Goal: Task Accomplishment & Management: Use online tool/utility

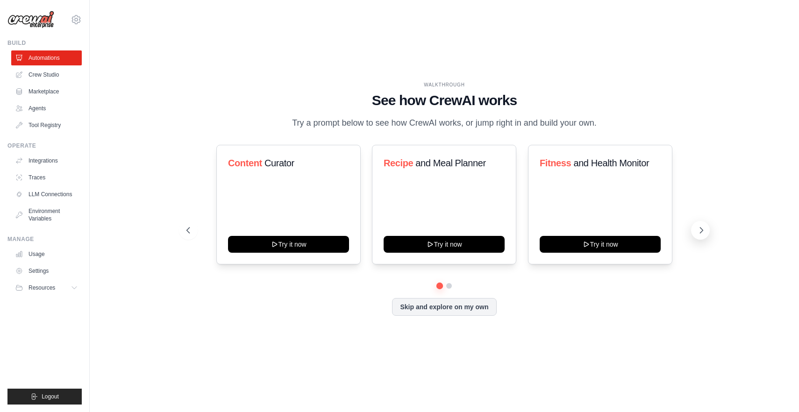
click at [698, 226] on icon at bounding box center [700, 230] width 9 height 9
click at [185, 225] on button at bounding box center [188, 230] width 19 height 19
click at [38, 74] on link "Crew Studio" at bounding box center [47, 74] width 71 height 15
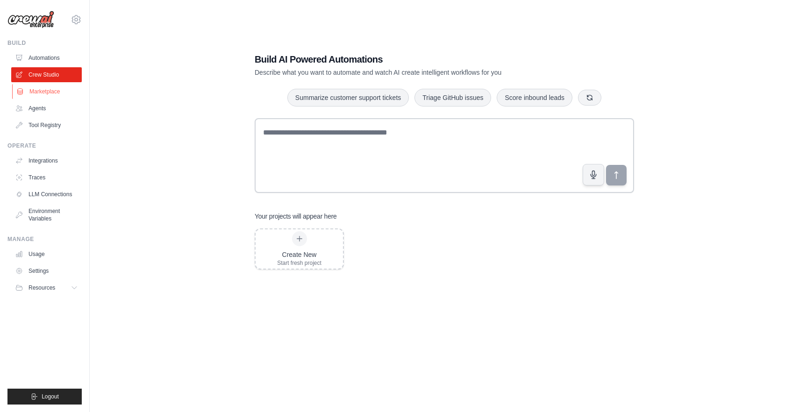
click at [39, 90] on link "Marketplace" at bounding box center [47, 91] width 71 height 15
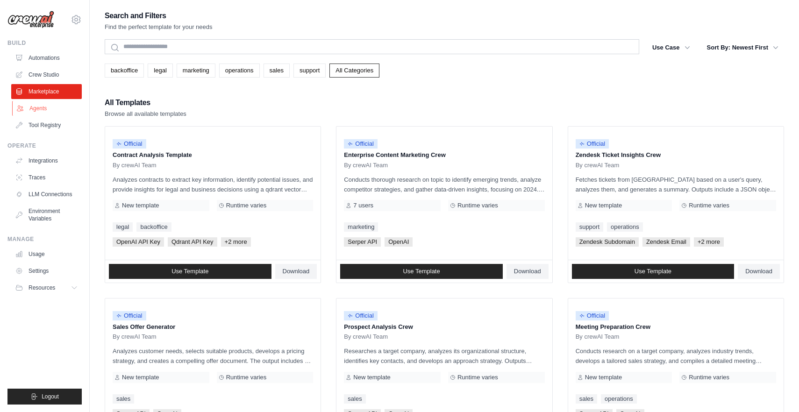
click at [40, 104] on link "Agents" at bounding box center [47, 108] width 71 height 15
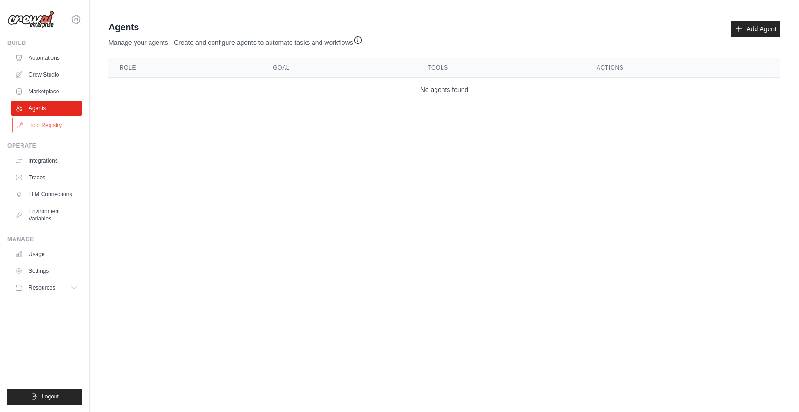
click at [41, 127] on link "Tool Registry" at bounding box center [47, 125] width 71 height 15
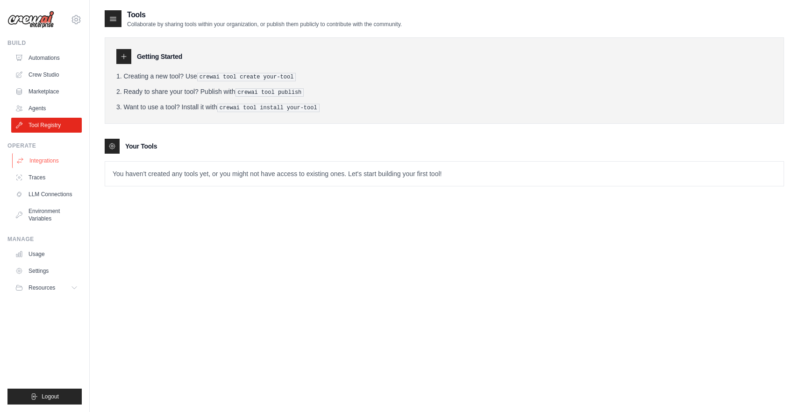
click at [47, 163] on link "Integrations" at bounding box center [47, 160] width 71 height 15
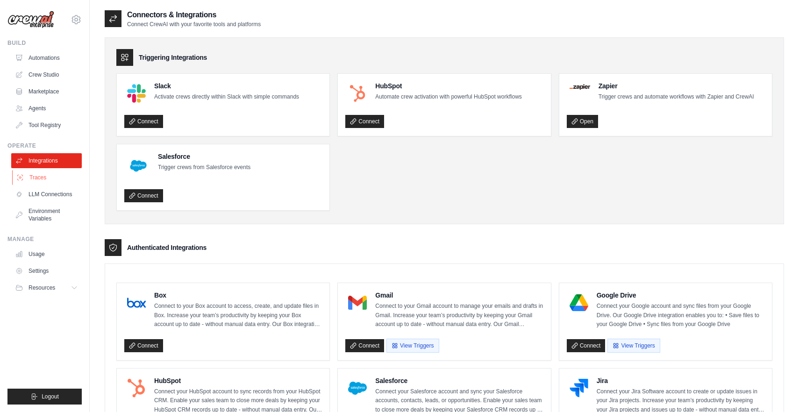
click at [45, 182] on link "Traces" at bounding box center [47, 177] width 71 height 15
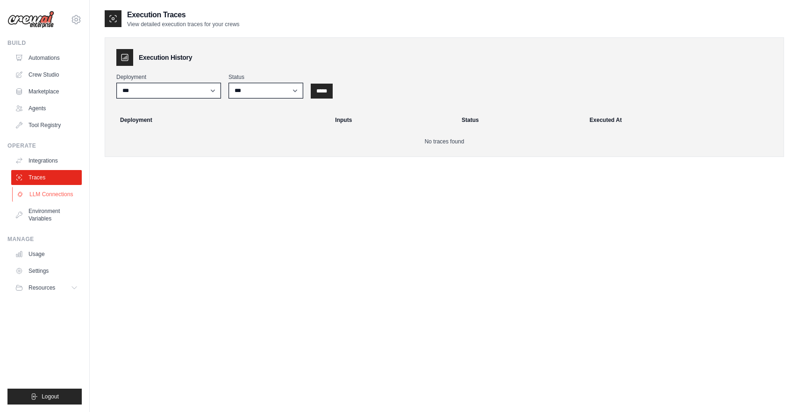
click at [47, 193] on link "LLM Connections" at bounding box center [47, 194] width 71 height 15
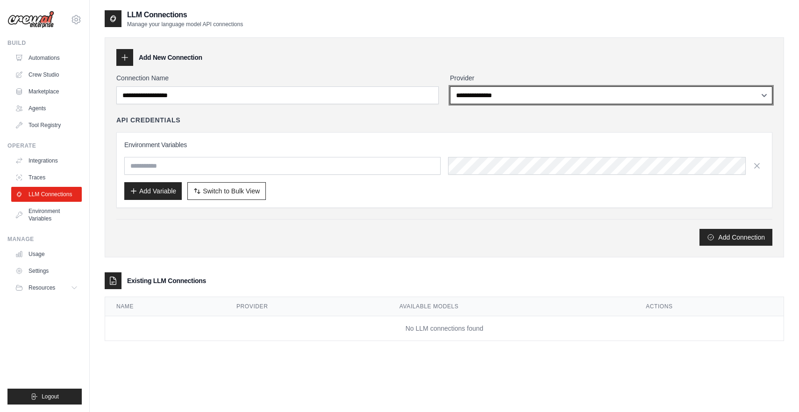
click at [593, 88] on select "**********" at bounding box center [611, 95] width 322 height 18
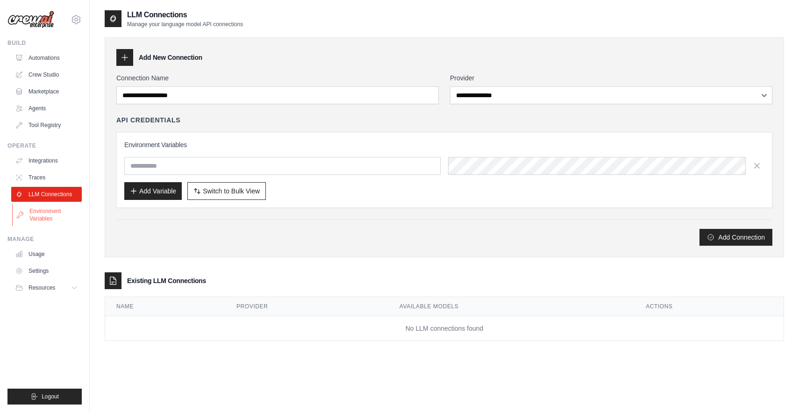
click at [36, 218] on link "Environment Variables" at bounding box center [47, 215] width 71 height 22
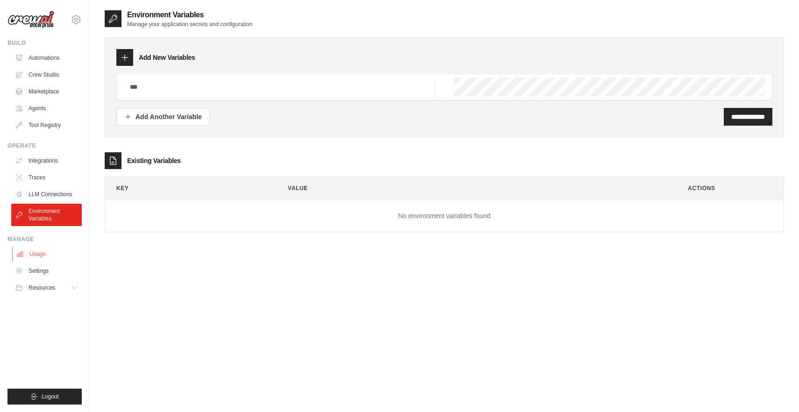
click at [35, 255] on link "Usage" at bounding box center [47, 254] width 71 height 15
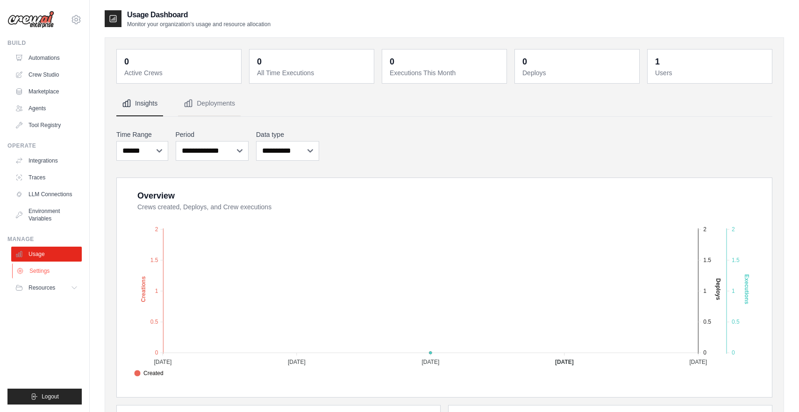
click at [40, 268] on link "Settings" at bounding box center [47, 270] width 71 height 15
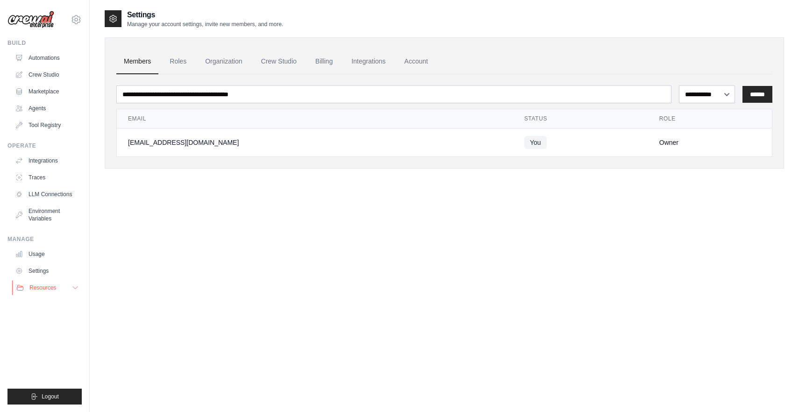
click at [42, 285] on span "Resources" at bounding box center [42, 287] width 27 height 7
click at [42, 56] on link "Automations" at bounding box center [47, 57] width 71 height 15
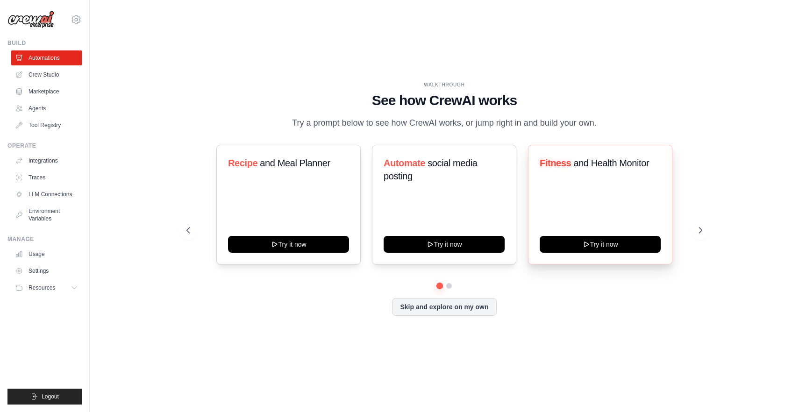
click at [613, 164] on span "and Health Monitor" at bounding box center [611, 163] width 76 height 10
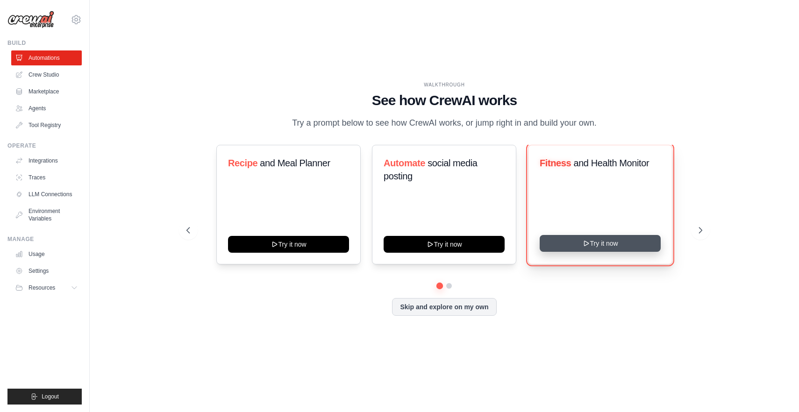
click at [630, 244] on button "Try it now" at bounding box center [599, 243] width 121 height 17
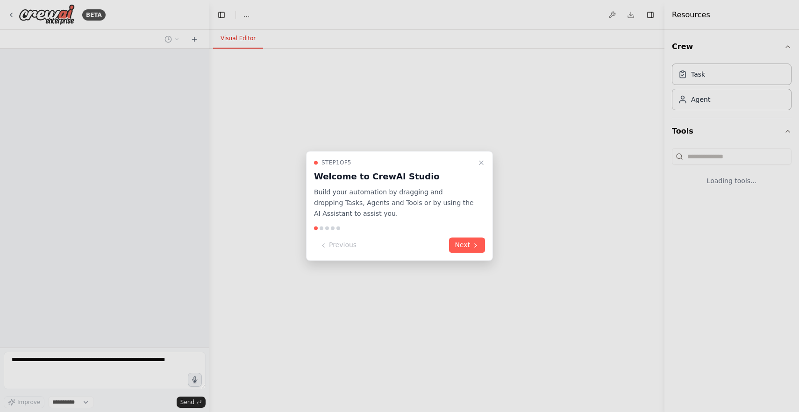
select select "****"
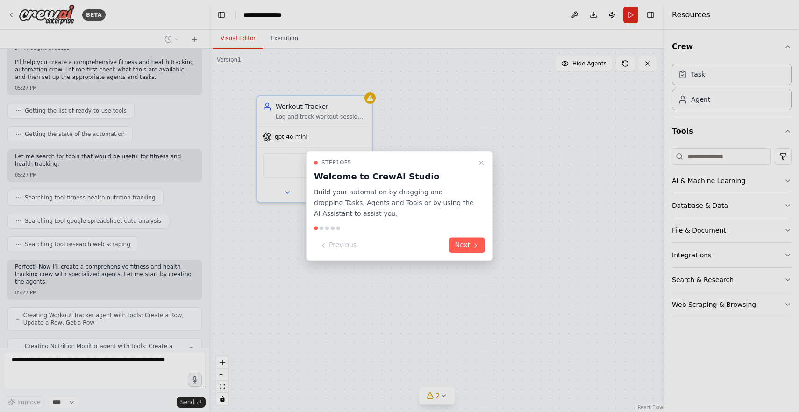
scroll to position [96, 0]
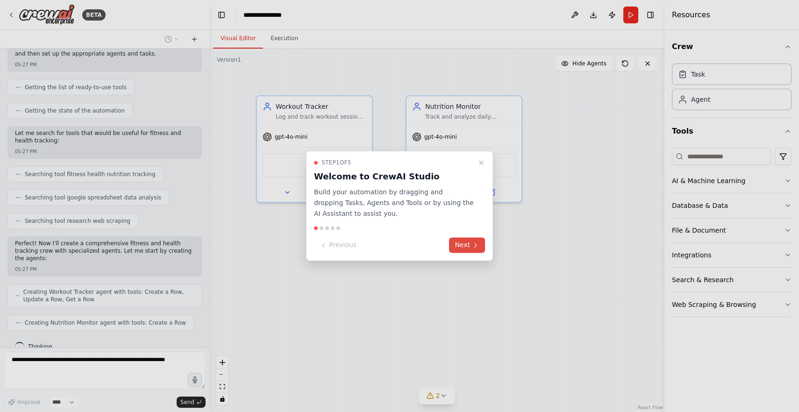
click at [454, 251] on button "Next" at bounding box center [467, 245] width 36 height 15
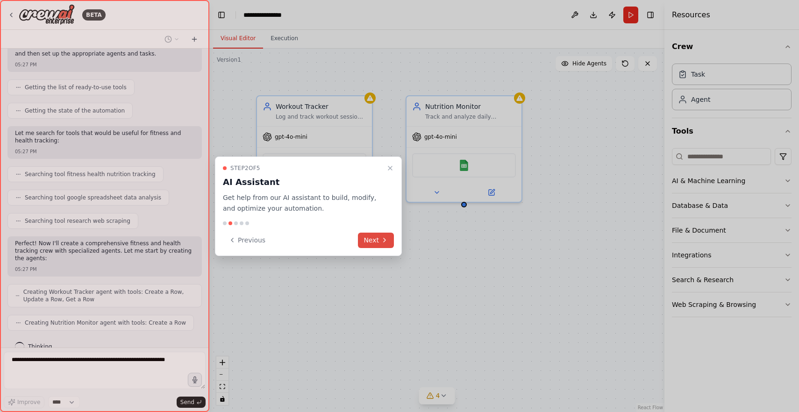
scroll to position [119, 0]
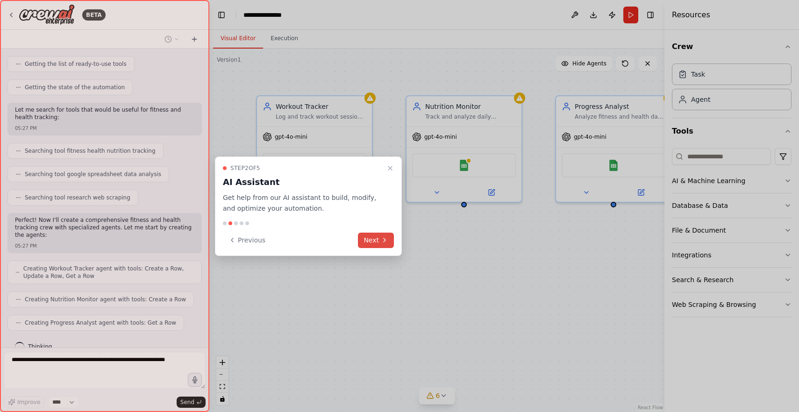
click at [383, 237] on icon at bounding box center [384, 239] width 7 height 7
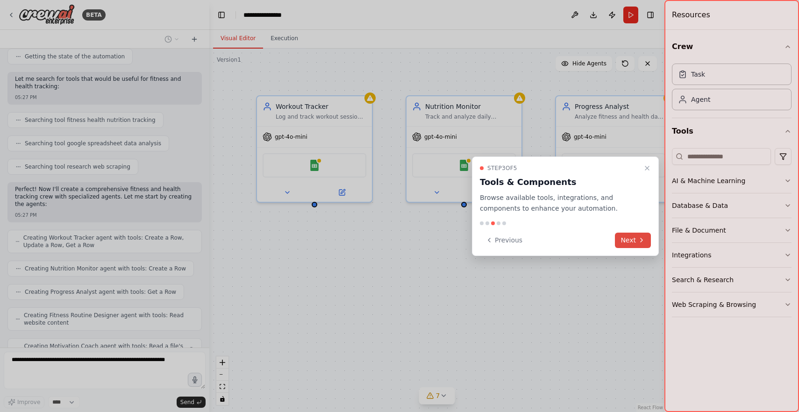
scroll to position [181, 0]
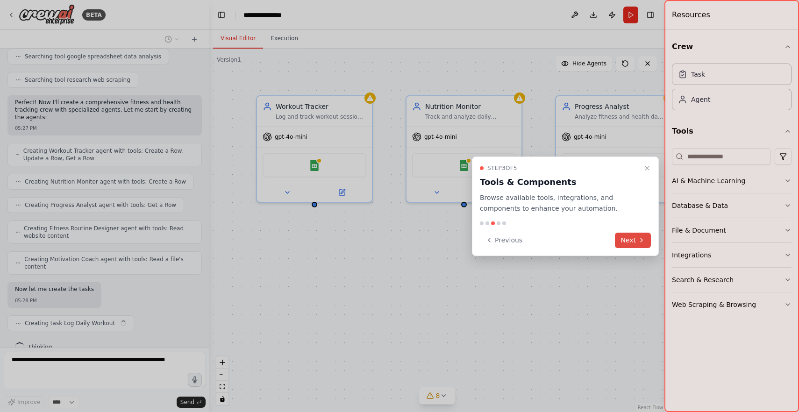
click at [622, 240] on button "Next" at bounding box center [633, 240] width 36 height 15
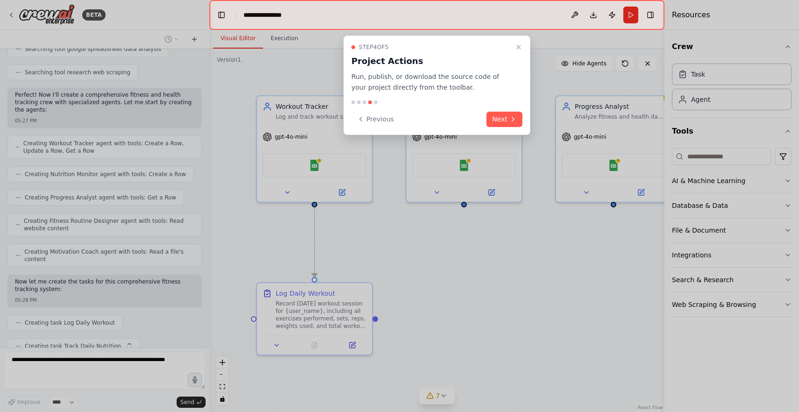
scroll to position [268, 0]
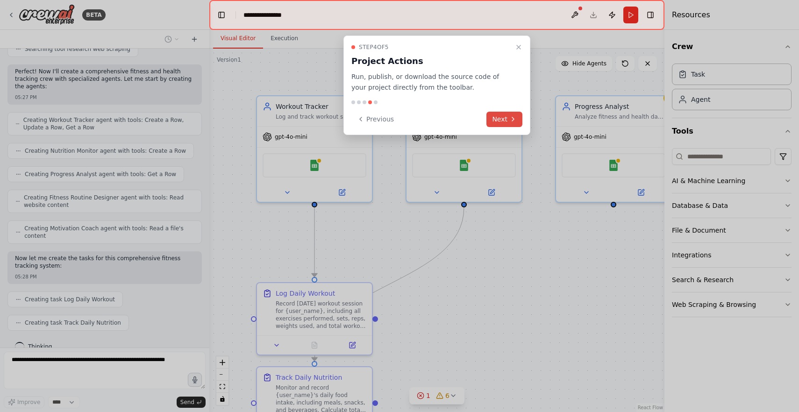
click at [504, 120] on button "Next" at bounding box center [504, 119] width 36 height 15
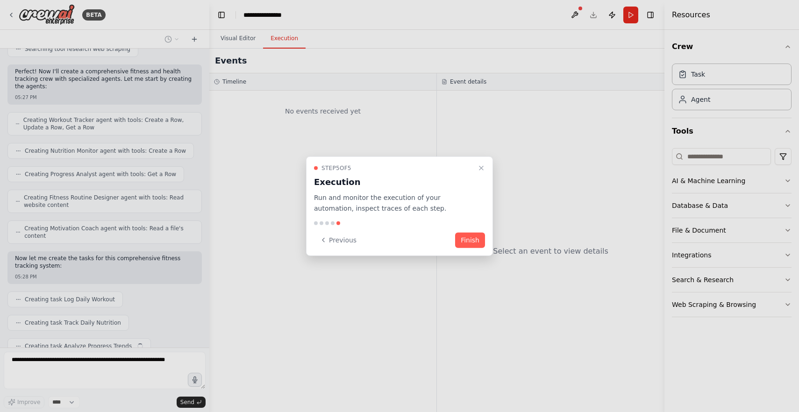
scroll to position [291, 0]
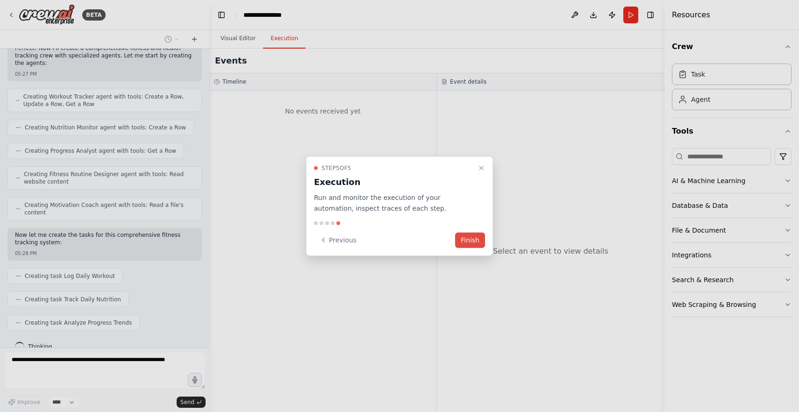
click at [464, 244] on button "Finish" at bounding box center [470, 239] width 30 height 15
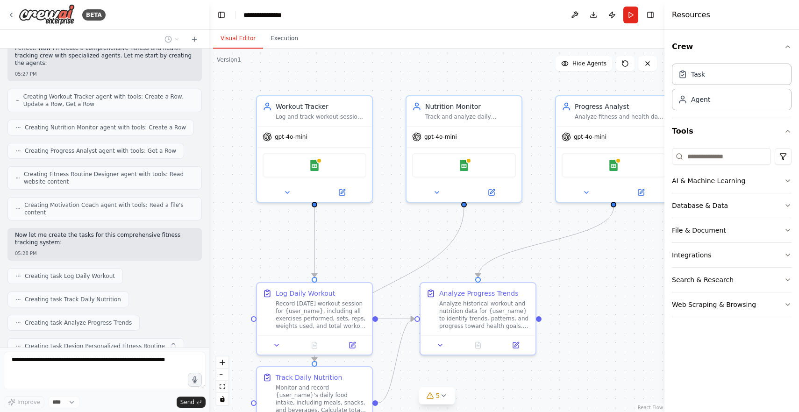
scroll to position [314, 0]
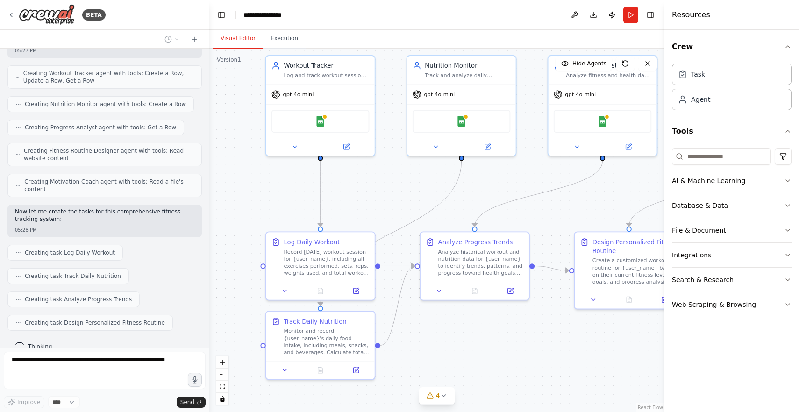
drag, startPoint x: 401, startPoint y: 253, endPoint x: 401, endPoint y: 195, distance: 57.9
click at [401, 195] on div ".deletable-edge-delete-btn { width: 20px; height: 20px; border: 0px solid #ffff…" at bounding box center [436, 230] width 455 height 363
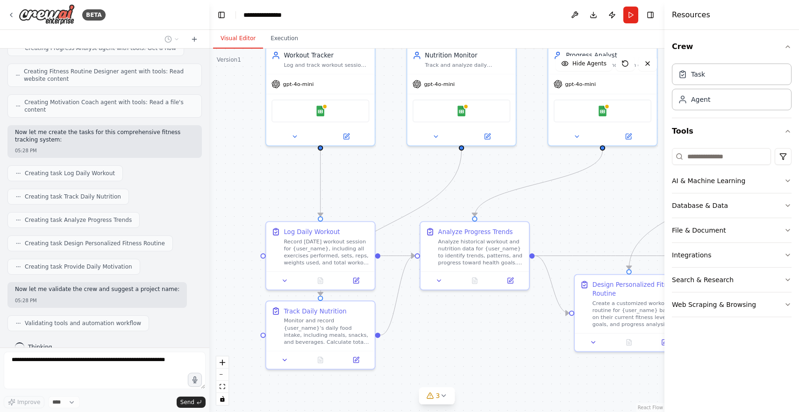
scroll to position [417, 0]
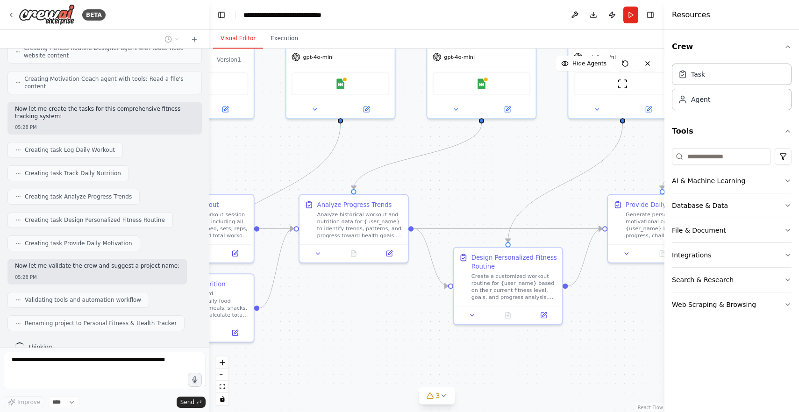
drag, startPoint x: 496, startPoint y: 377, endPoint x: 375, endPoint y: 350, distance: 123.9
click at [375, 350] on div ".deletable-edge-delete-btn { width: 20px; height: 20px; border: 0px solid #ffff…" at bounding box center [436, 230] width 455 height 363
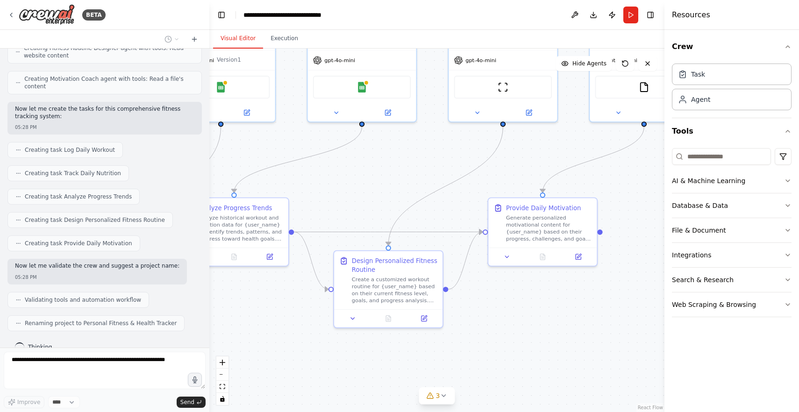
drag, startPoint x: 537, startPoint y: 362, endPoint x: 416, endPoint y: 366, distance: 121.0
click at [416, 366] on div ".deletable-edge-delete-btn { width: 20px; height: 20px; border: 0px solid #ffff…" at bounding box center [436, 230] width 455 height 363
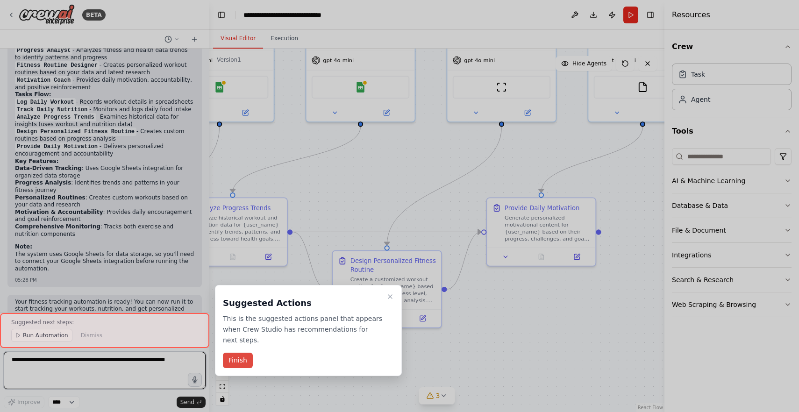
scroll to position [780, 0]
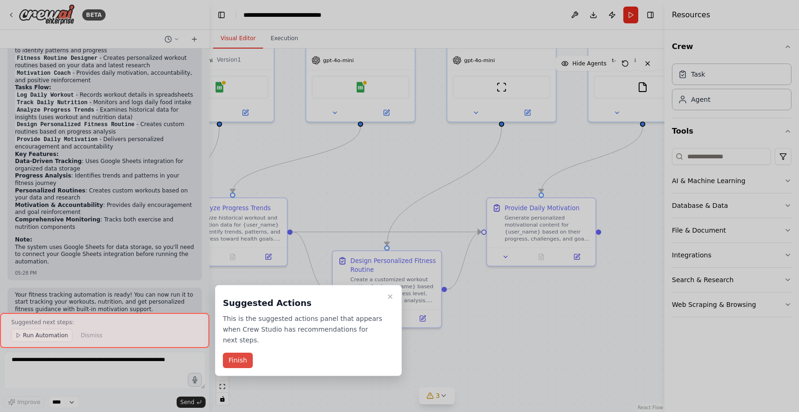
click at [240, 361] on button "Finish" at bounding box center [238, 360] width 30 height 15
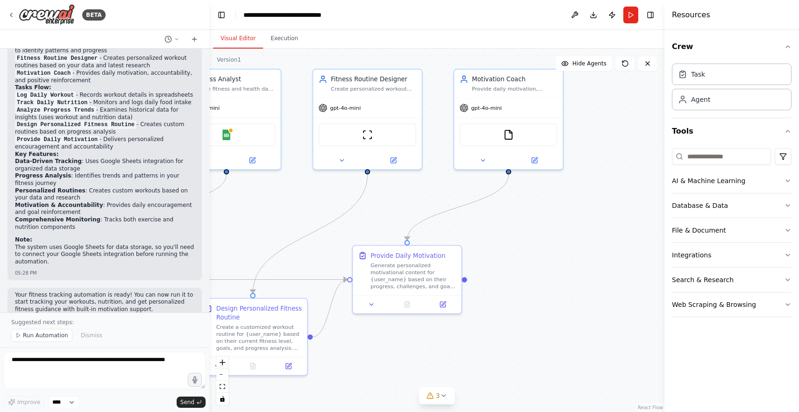
drag, startPoint x: 522, startPoint y: 325, endPoint x: 388, endPoint y: 373, distance: 142.2
click at [388, 373] on div ".deletable-edge-delete-btn { width: 20px; height: 20px; border: 0px solid #ffff…" at bounding box center [436, 230] width 455 height 363
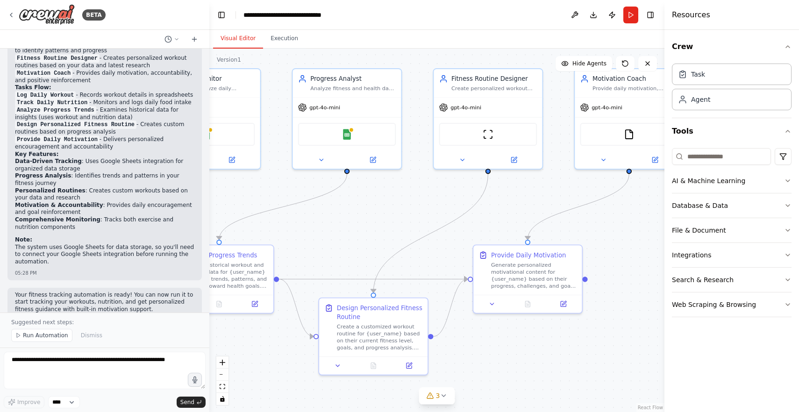
drag, startPoint x: 457, startPoint y: 318, endPoint x: 578, endPoint y: 318, distance: 120.5
click at [578, 318] on div ".deletable-edge-delete-btn { width: 20px; height: 20px; border: 0px solid #ffff…" at bounding box center [436, 230] width 455 height 363
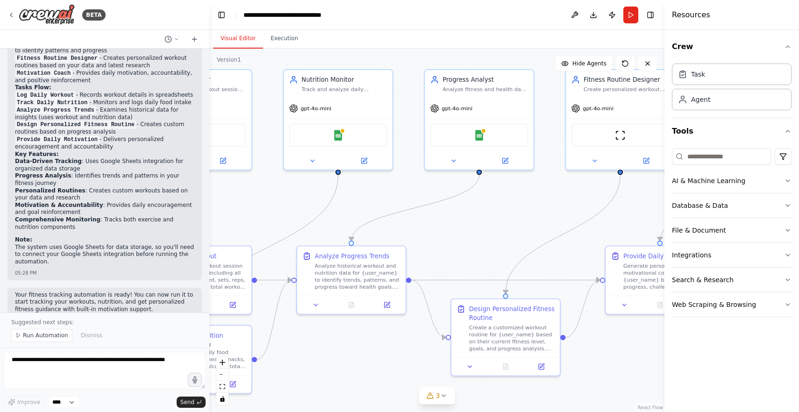
drag, startPoint x: 335, startPoint y: 232, endPoint x: 484, endPoint y: 235, distance: 149.0
click at [485, 235] on div ".deletable-edge-delete-btn { width: 20px; height: 20px; border: 0px solid #ffff…" at bounding box center [436, 230] width 455 height 363
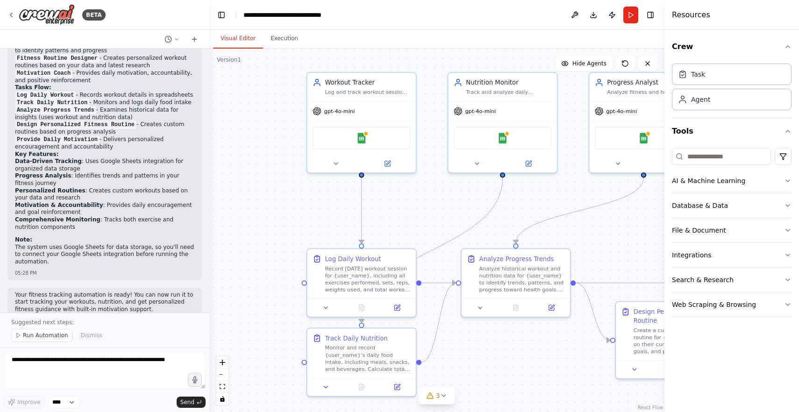
drag, startPoint x: 398, startPoint y: 194, endPoint x: 545, endPoint y: 195, distance: 146.2
click at [545, 195] on div ".deletable-edge-delete-btn { width: 20px; height: 20px; border: 0px solid #ffff…" at bounding box center [436, 230] width 455 height 363
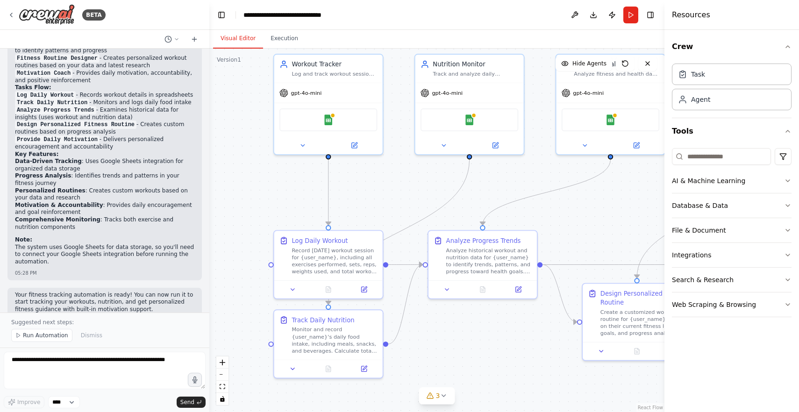
drag, startPoint x: 268, startPoint y: 295, endPoint x: 235, endPoint y: 276, distance: 37.0
click at [235, 276] on div ".deletable-edge-delete-btn { width: 20px; height: 20px; border: 0px solid #ffff…" at bounding box center [436, 230] width 455 height 363
click at [277, 38] on button "Execution" at bounding box center [284, 39] width 42 height 20
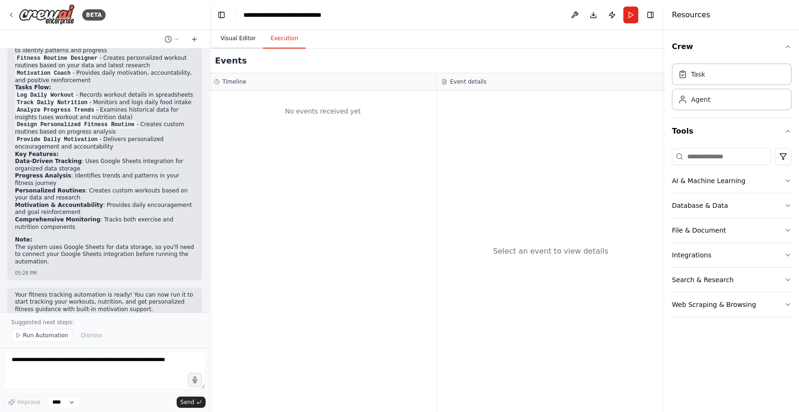
click at [234, 41] on button "Visual Editor" at bounding box center [238, 39] width 50 height 20
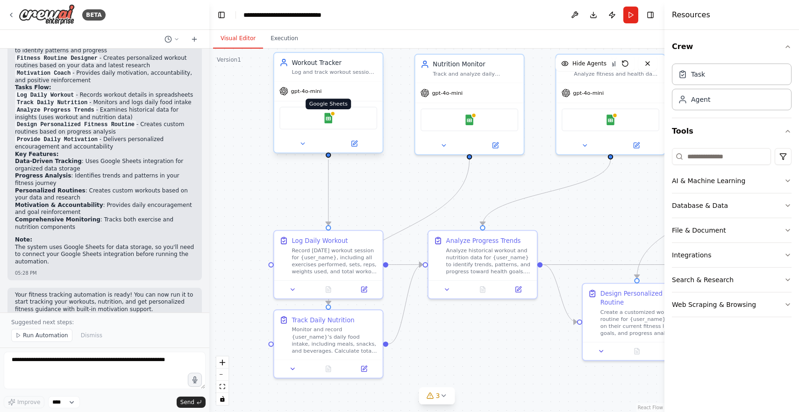
click at [329, 120] on img at bounding box center [328, 118] width 11 height 11
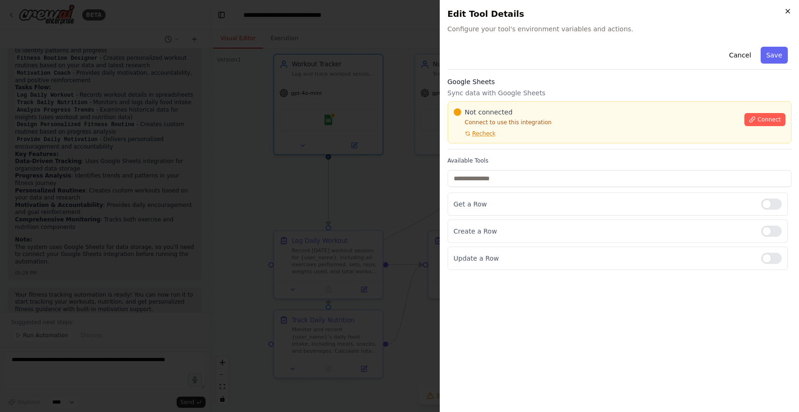
click at [788, 12] on icon "button" at bounding box center [787, 10] width 7 height 7
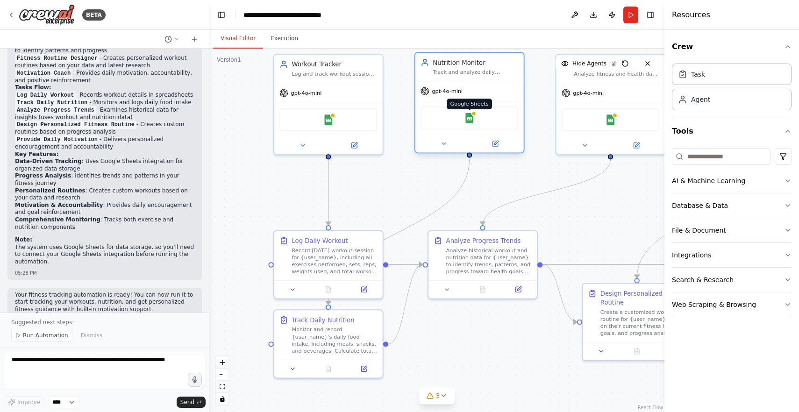
click at [468, 120] on img at bounding box center [469, 118] width 11 height 11
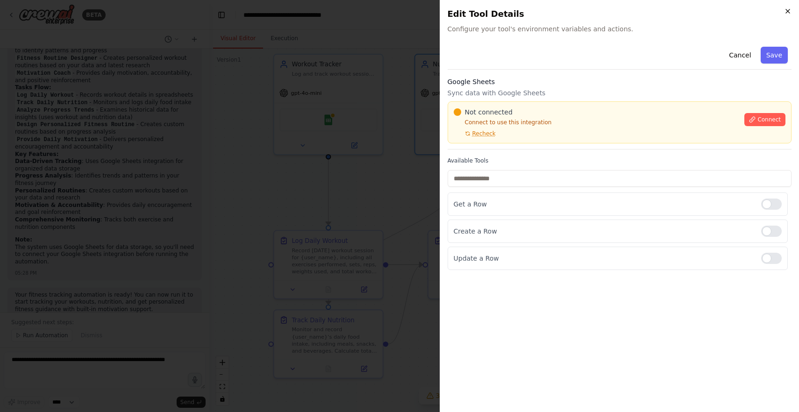
click at [789, 11] on icon "button" at bounding box center [787, 10] width 7 height 7
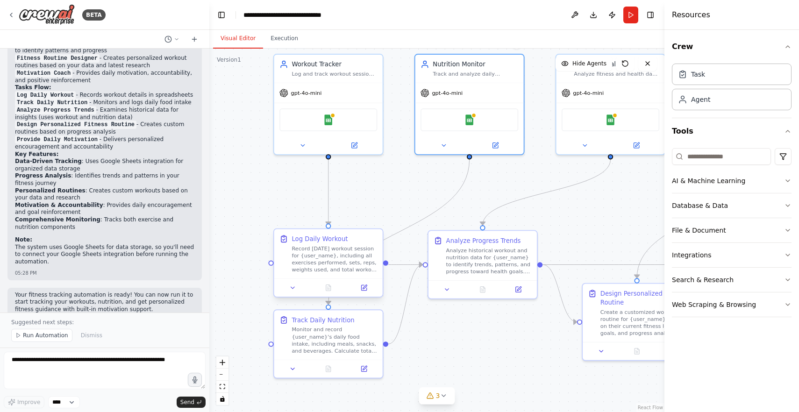
click at [294, 294] on div at bounding box center [328, 287] width 108 height 18
click at [291, 285] on icon at bounding box center [292, 287] width 7 height 7
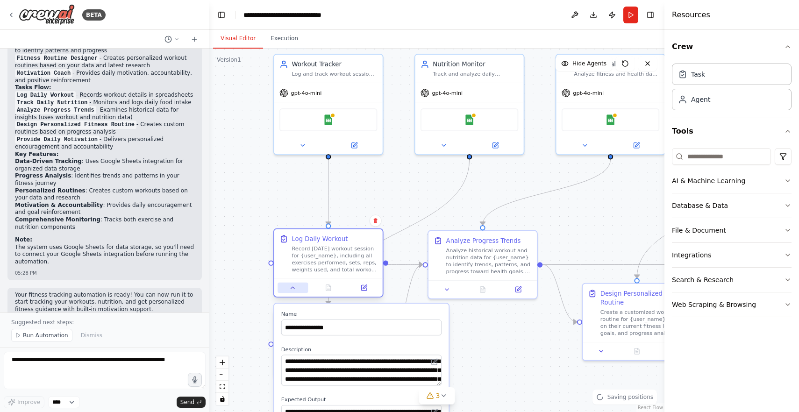
click at [293, 290] on icon at bounding box center [292, 287] width 7 height 7
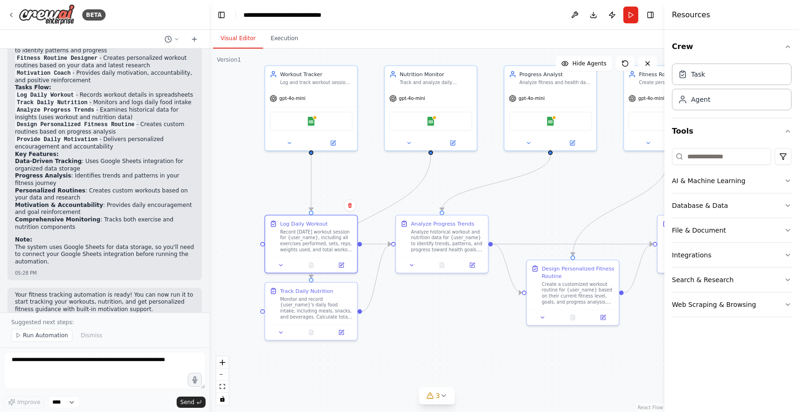
drag, startPoint x: 479, startPoint y: 347, endPoint x: 346, endPoint y: 230, distance: 177.0
click at [347, 231] on div ".deletable-edge-delete-btn { width: 20px; height: 20px; border: 0px solid #ffff…" at bounding box center [436, 230] width 455 height 363
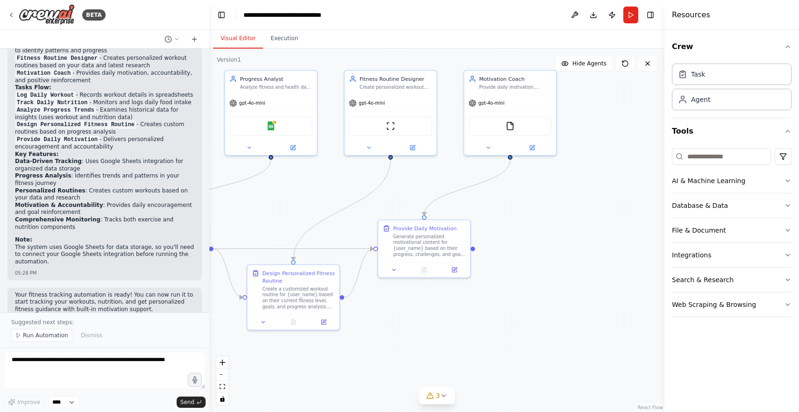
drag, startPoint x: 491, startPoint y: 244, endPoint x: 301, endPoint y: 334, distance: 210.1
click at [302, 335] on div ".deletable-edge-delete-btn { width: 20px; height: 20px; border: 0px solid #ffff…" at bounding box center [436, 230] width 455 height 363
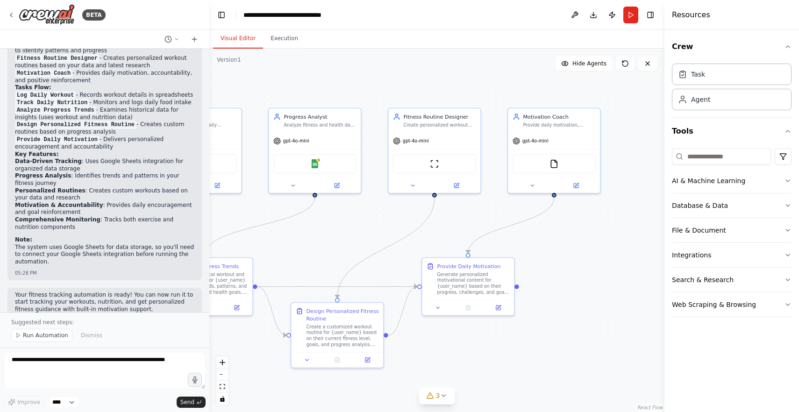
drag, startPoint x: 598, startPoint y: 279, endPoint x: 644, endPoint y: 316, distance: 58.9
click at [644, 316] on div ".deletable-edge-delete-btn { width: 20px; height: 20px; border: 0px solid #ffff…" at bounding box center [436, 230] width 455 height 363
click at [791, 251] on icon "button" at bounding box center [787, 254] width 7 height 7
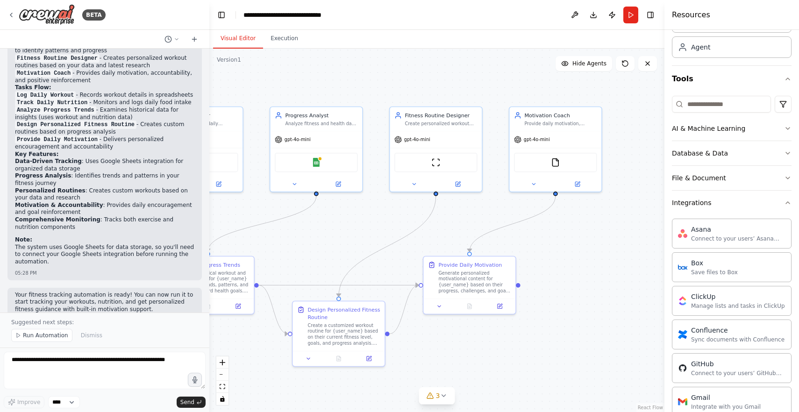
scroll to position [0, 0]
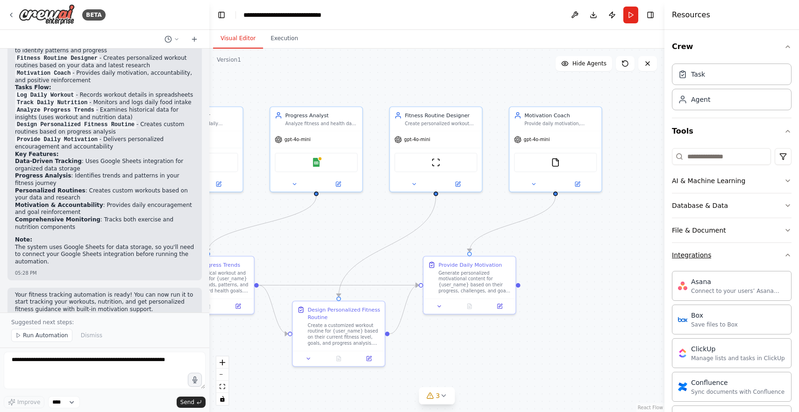
click at [782, 262] on button "Integrations" at bounding box center [732, 255] width 120 height 24
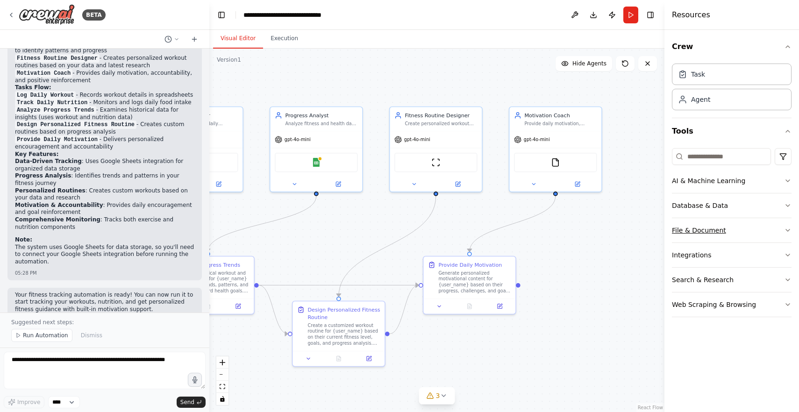
click at [787, 233] on icon "button" at bounding box center [787, 229] width 7 height 7
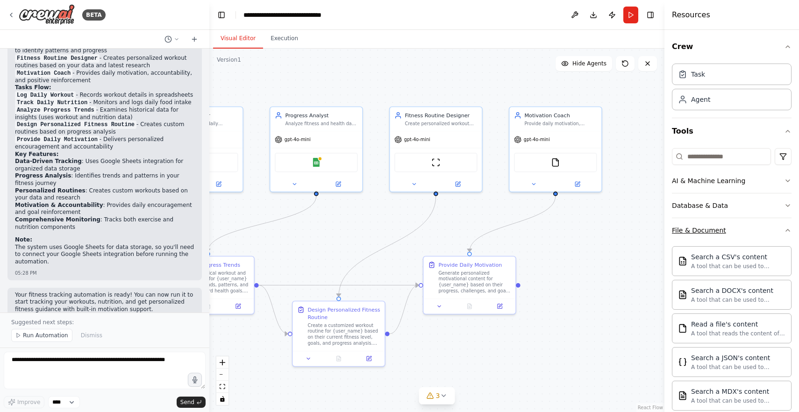
click at [782, 228] on button "File & Document" at bounding box center [732, 230] width 120 height 24
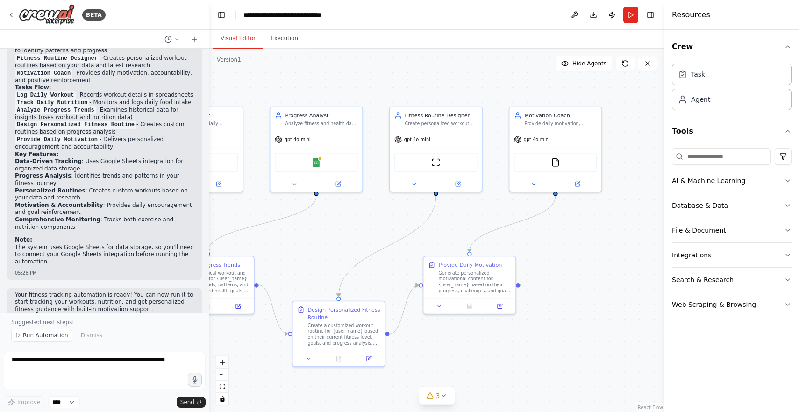
click at [778, 185] on button "AI & Machine Learning" at bounding box center [732, 181] width 120 height 24
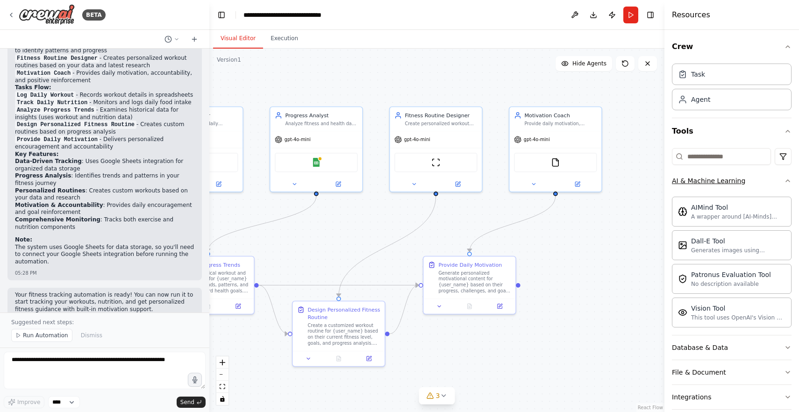
click at [784, 182] on icon "button" at bounding box center [787, 180] width 7 height 7
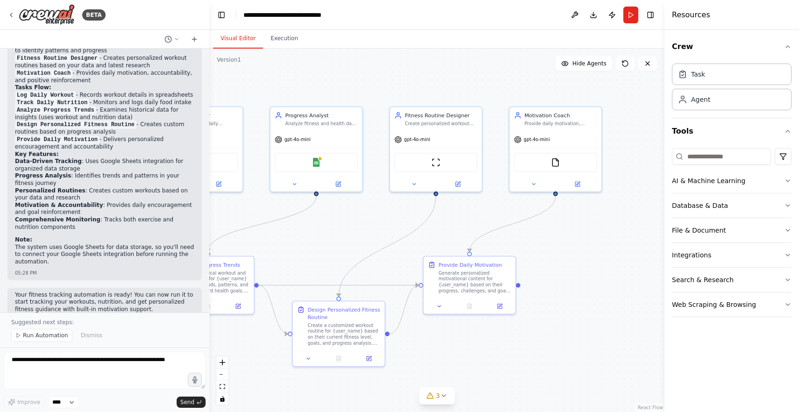
click at [794, 208] on div "Crew Task Agent Tools AI & Machine Learning Database & Data File & Document Int…" at bounding box center [731, 221] width 134 height 382
click at [788, 206] on icon "button" at bounding box center [787, 205] width 7 height 7
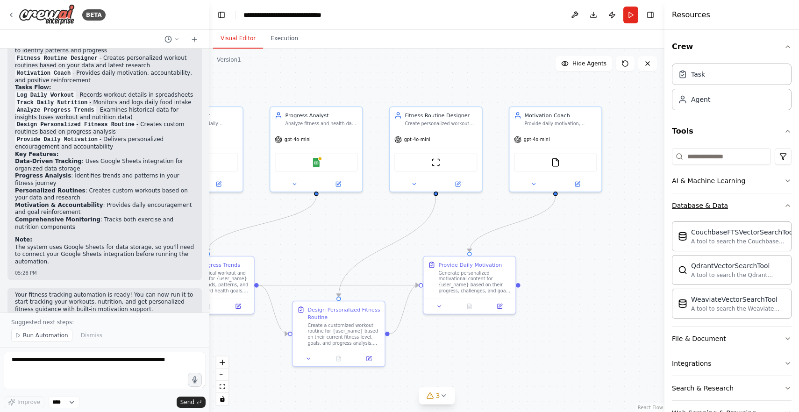
click at [788, 206] on icon "button" at bounding box center [787, 205] width 7 height 7
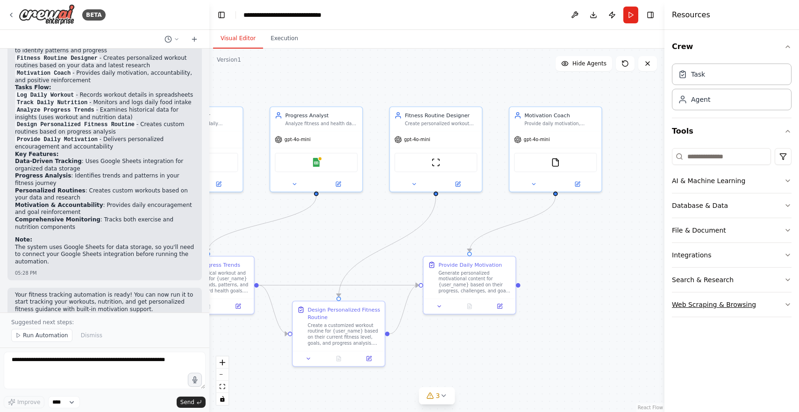
click at [782, 305] on button "Web Scraping & Browsing" at bounding box center [732, 304] width 120 height 24
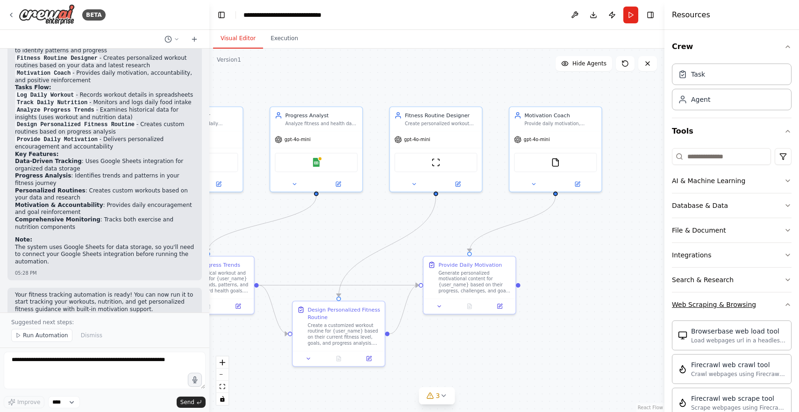
click at [783, 308] on button "Web Scraping & Browsing" at bounding box center [732, 304] width 120 height 24
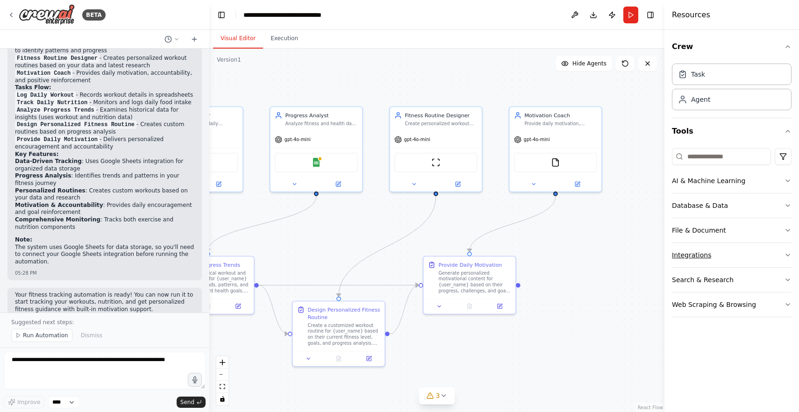
click at [786, 260] on button "Integrations" at bounding box center [732, 255] width 120 height 24
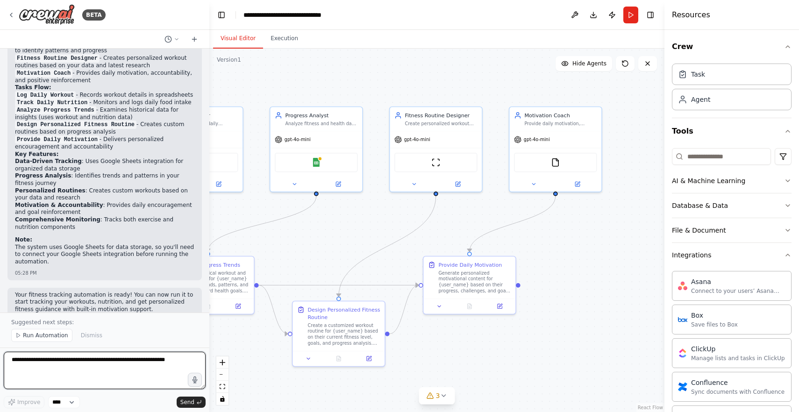
click at [84, 364] on textarea at bounding box center [105, 370] width 202 height 37
type textarea "*"
type textarea "**********"
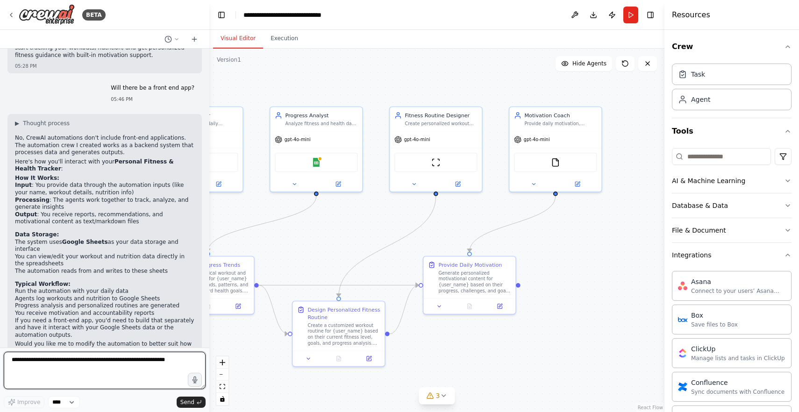
scroll to position [1041, 0]
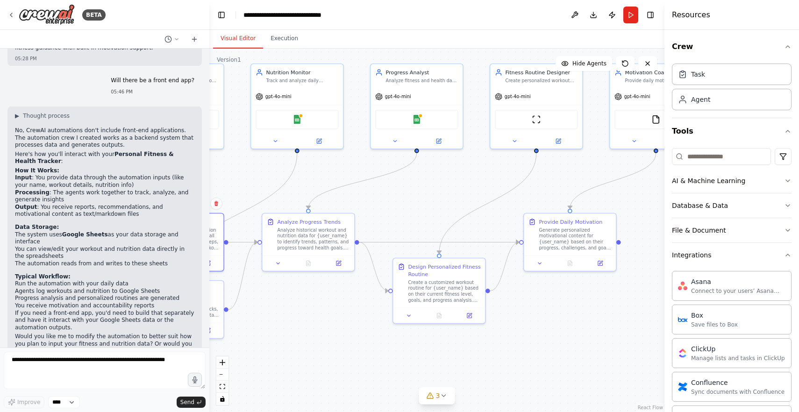
drag, startPoint x: 461, startPoint y: 365, endPoint x: 561, endPoint y: 320, distance: 109.5
click at [561, 320] on div ".deletable-edge-delete-btn { width: 20px; height: 20px; border: 0px solid #ffff…" at bounding box center [436, 230] width 455 height 363
click at [445, 396] on icon at bounding box center [442, 395] width 7 height 7
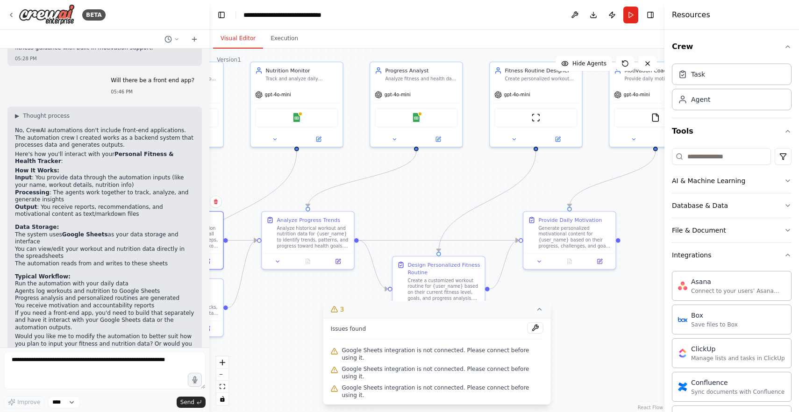
click at [585, 344] on div ".deletable-edge-delete-btn { width: 20px; height: 20px; border: 0px solid #ffff…" at bounding box center [436, 230] width 455 height 363
click at [536, 313] on icon at bounding box center [539, 308] width 7 height 7
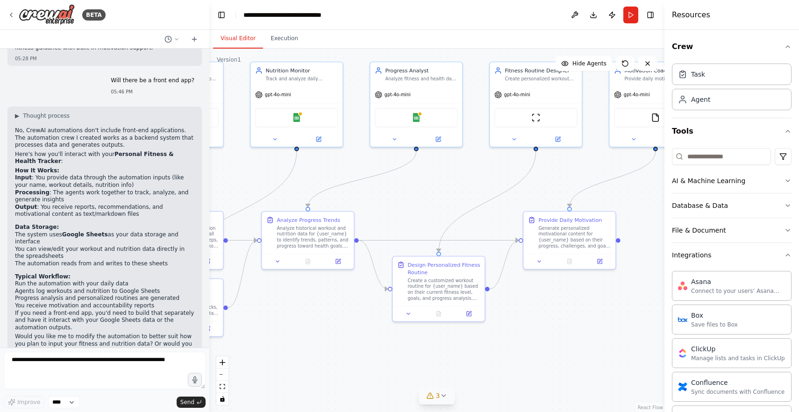
click at [424, 358] on div ".deletable-edge-delete-btn { width: 20px; height: 20px; border: 0px solid #ffff…" at bounding box center [436, 230] width 455 height 363
click at [745, 289] on div "Connect to your users’ Asana accounts" at bounding box center [738, 290] width 94 height 7
